Goal: Find specific page/section: Find specific page/section

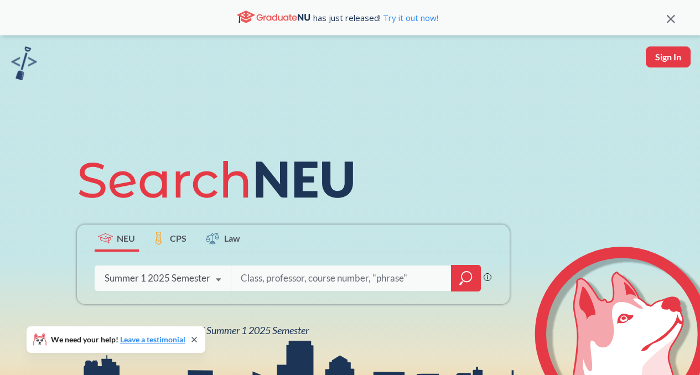
click at [172, 269] on div "Summer 1 2025 Semester Fall 2025 Semester Summer 2 2025 Semester Summer Full 20…" at bounding box center [163, 279] width 137 height 28
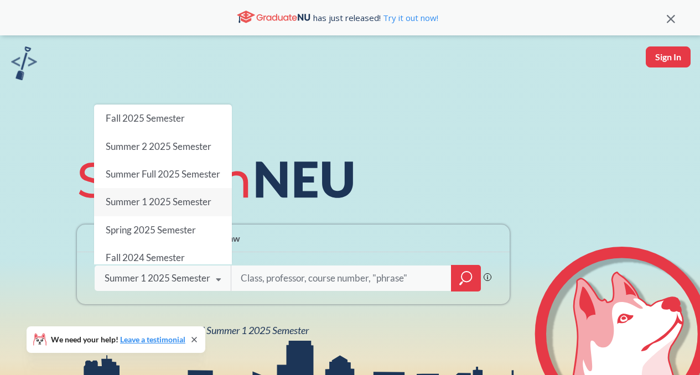
drag, startPoint x: 169, startPoint y: 112, endPoint x: 189, endPoint y: 170, distance: 61.6
click at [169, 112] on div "Fall 2025 Semester" at bounding box center [163, 119] width 138 height 28
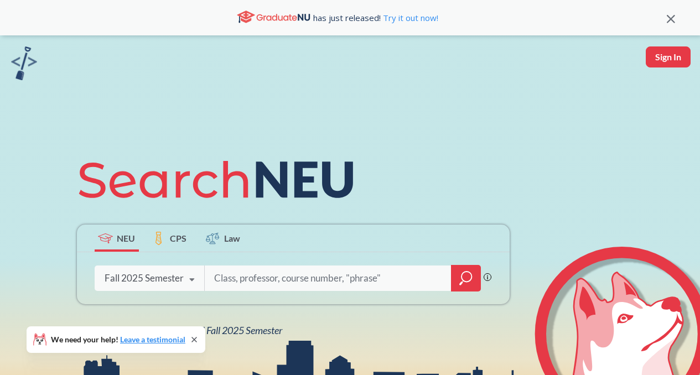
click at [252, 281] on input "search" at bounding box center [328, 278] width 230 height 23
type input "ds2000"
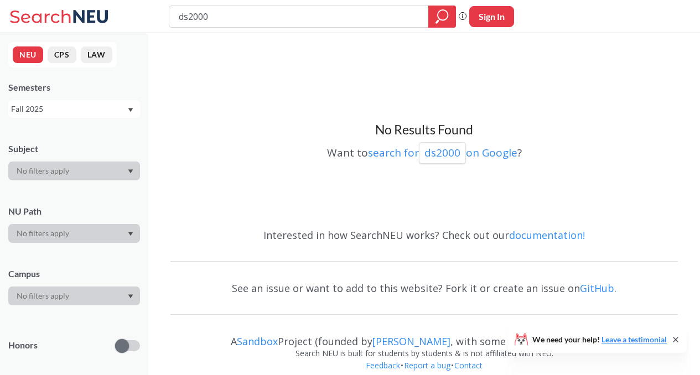
click at [237, 15] on input "ds2000" at bounding box center [299, 16] width 243 height 19
type input "ds"
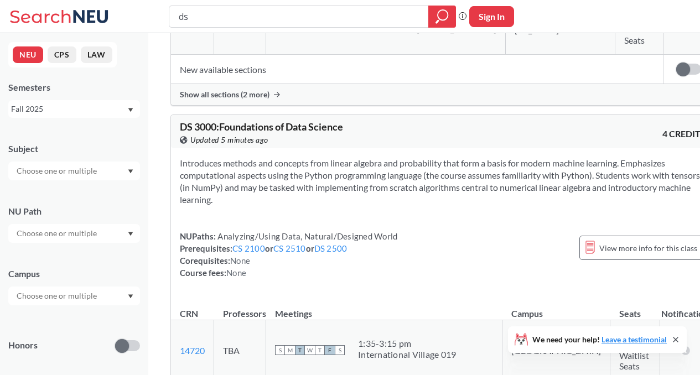
scroll to position [2545, 0]
